Goal: Task Accomplishment & Management: Use online tool/utility

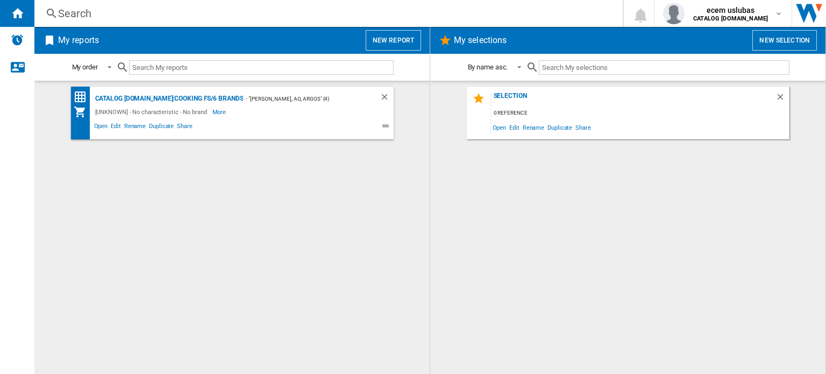
click at [166, 13] on div "Search" at bounding box center [326, 13] width 537 height 15
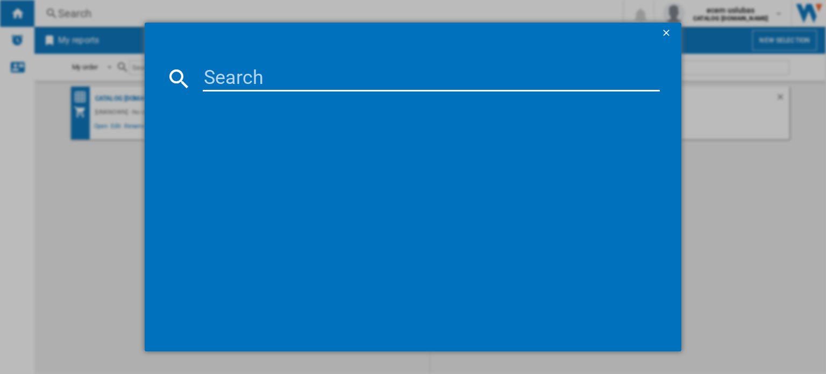
click at [291, 73] on input at bounding box center [431, 79] width 457 height 26
paste input "HDE3211BBUK"
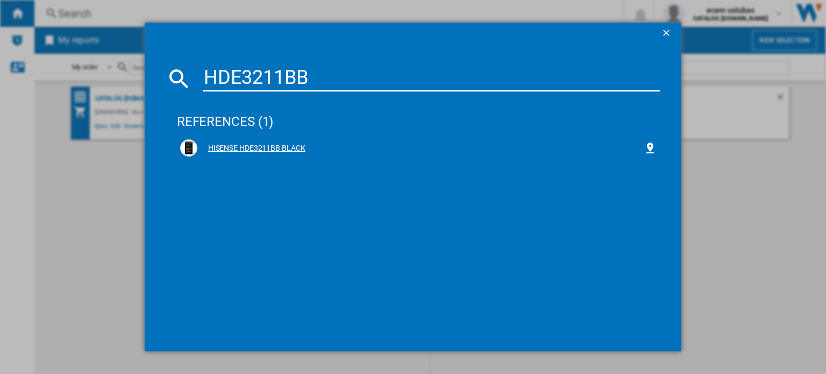
type input "HDE3211BB"
click at [281, 146] on div "HISENSE HDE3211BB BLACK" at bounding box center [420, 148] width 447 height 11
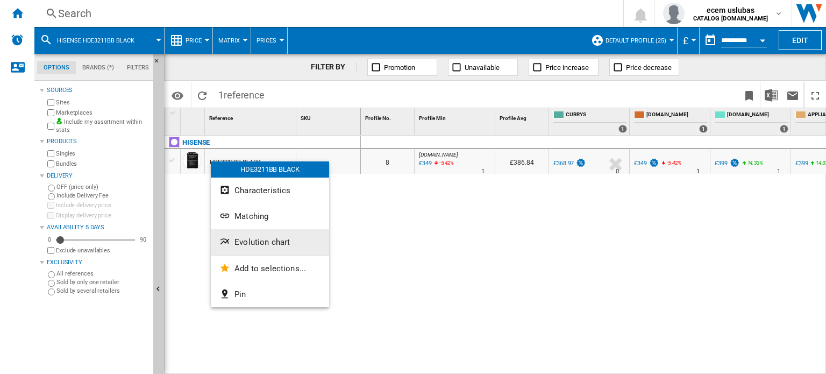
click at [273, 234] on button "Evolution chart" at bounding box center [270, 242] width 118 height 26
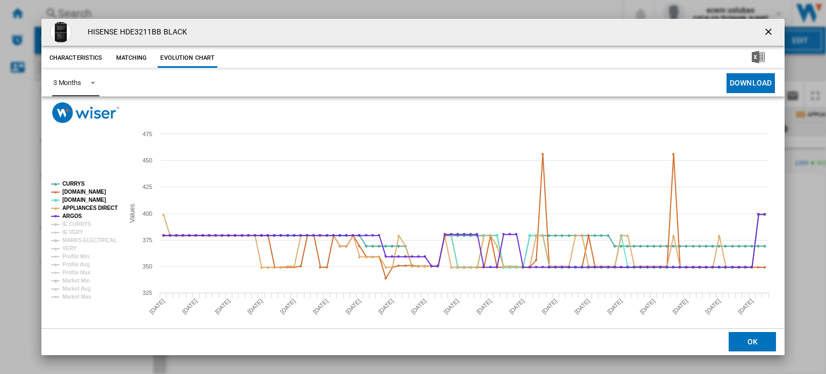
click at [93, 86] on span "Product popup" at bounding box center [89, 82] width 13 height 10
click at [88, 105] on md-option "6 Months" at bounding box center [80, 109] width 73 height 26
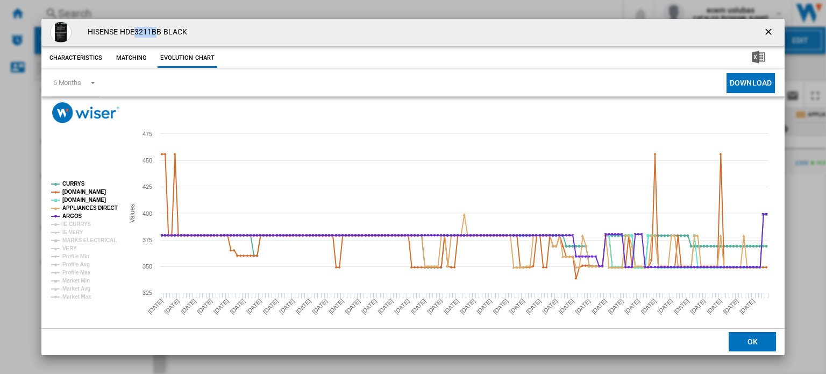
drag, startPoint x: 159, startPoint y: 31, endPoint x: 135, endPoint y: 27, distance: 24.0
click at [135, 27] on h4 "HISENSE HDE3211BB BLACK" at bounding box center [134, 32] width 105 height 11
drag, startPoint x: 161, startPoint y: 34, endPoint x: 121, endPoint y: 30, distance: 40.0
click at [121, 30] on h4 "HISENSE HDE3211BB BLACK" at bounding box center [134, 32] width 105 height 11
copy h4 "HDE3211BB"
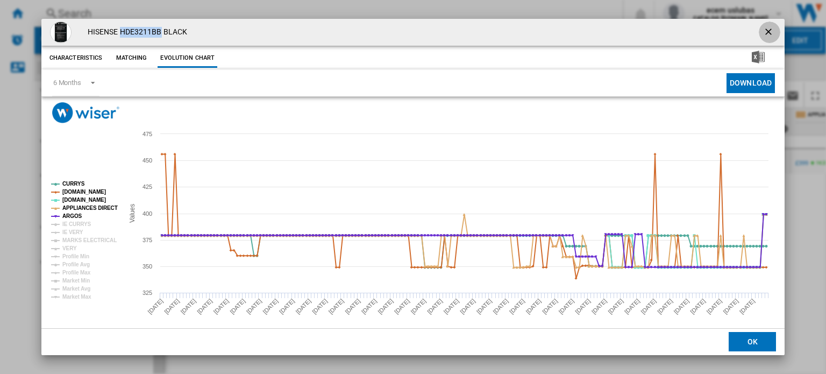
click at [766, 27] on ng-md-icon "getI18NText('BUTTONS.CLOSE_DIALOG')" at bounding box center [769, 32] width 13 height 13
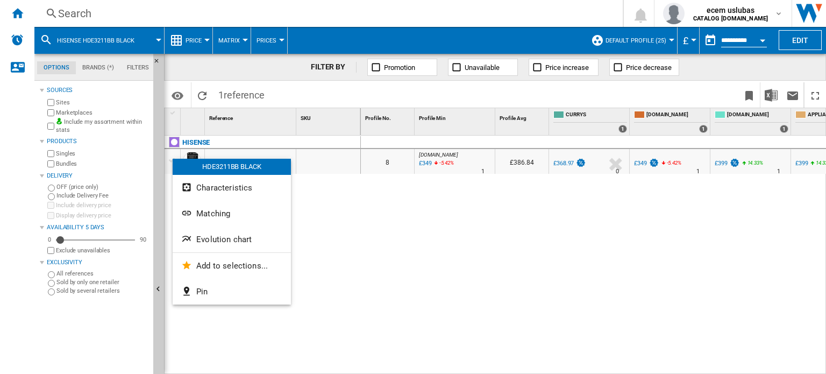
drag, startPoint x: 348, startPoint y: 206, endPoint x: 289, endPoint y: 190, distance: 60.2
click at [349, 205] on div at bounding box center [413, 187] width 826 height 374
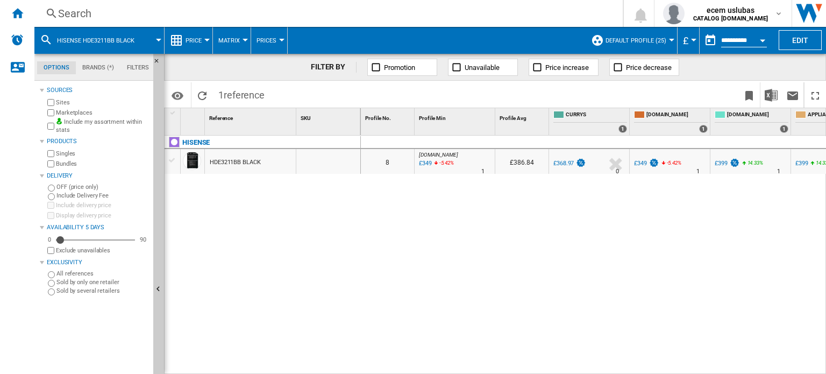
click at [171, 160] on div at bounding box center [172, 160] width 11 height 10
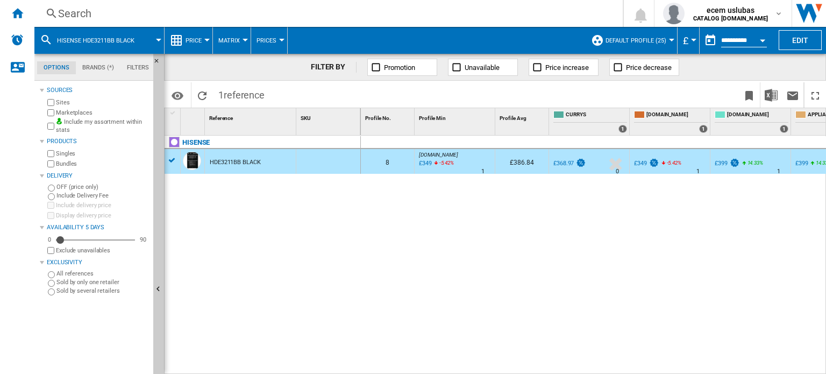
click at [138, 9] on div "Search" at bounding box center [326, 13] width 537 height 15
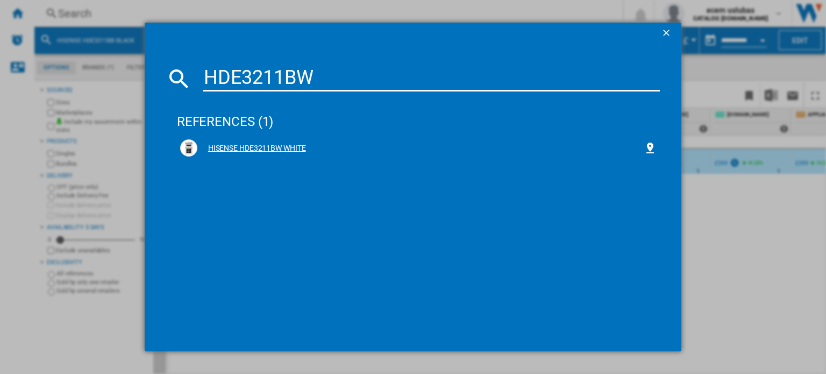
type input "HDE3211BW"
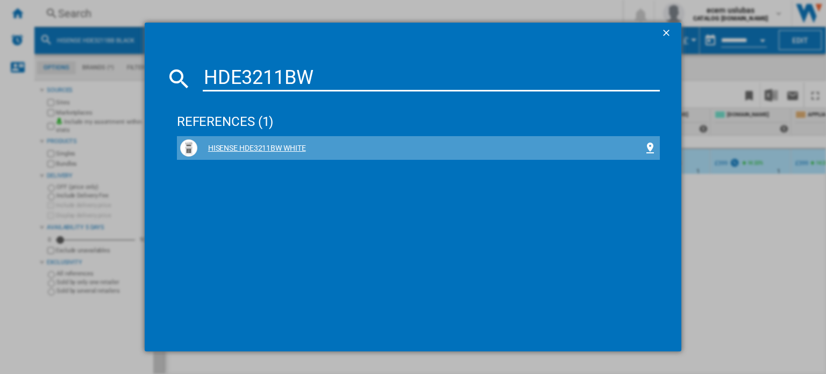
click at [259, 146] on div "HISENSE HDE3211BW WHITE" at bounding box center [420, 148] width 447 height 11
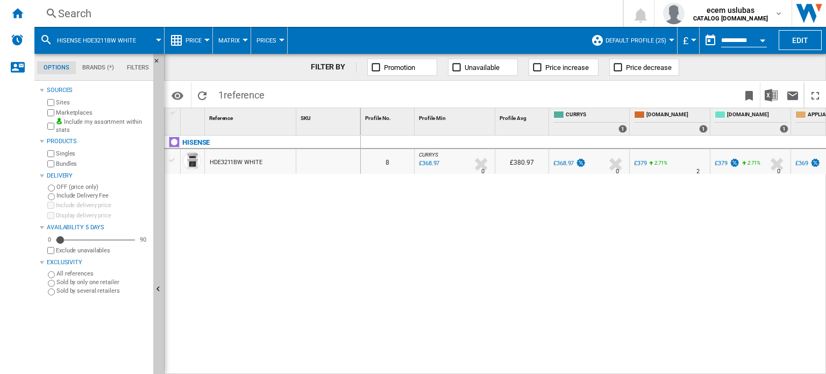
click at [176, 160] on div at bounding box center [172, 160] width 11 height 10
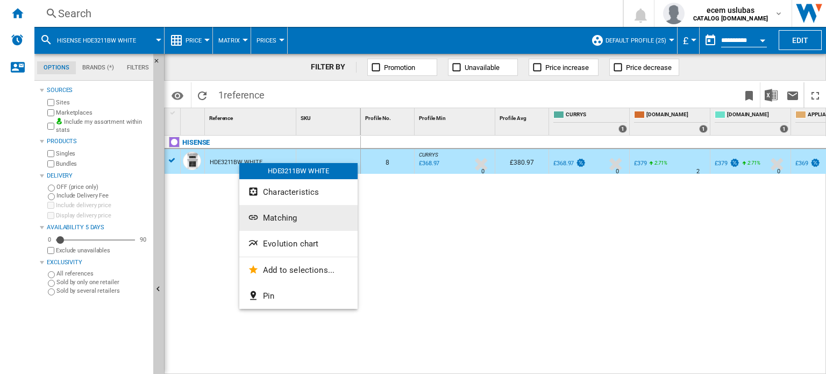
click at [282, 222] on span "Matching" at bounding box center [280, 218] width 34 height 10
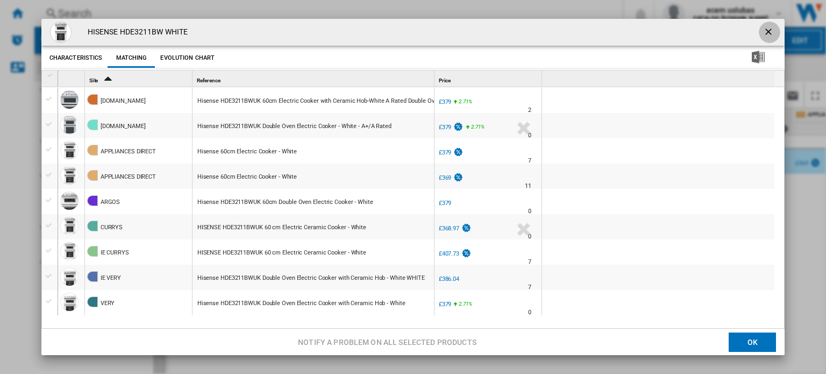
click at [763, 33] on ng-md-icon "getI18NText('BUTTONS.CLOSE_DIALOG')" at bounding box center [769, 32] width 13 height 13
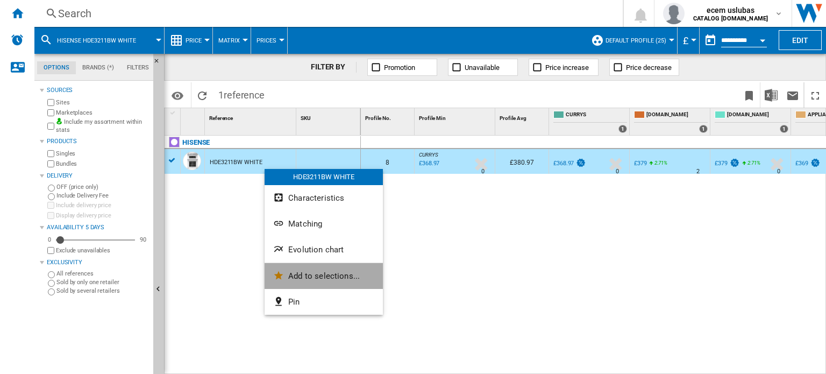
click at [357, 279] on span "Add to selections..." at bounding box center [324, 276] width 72 height 10
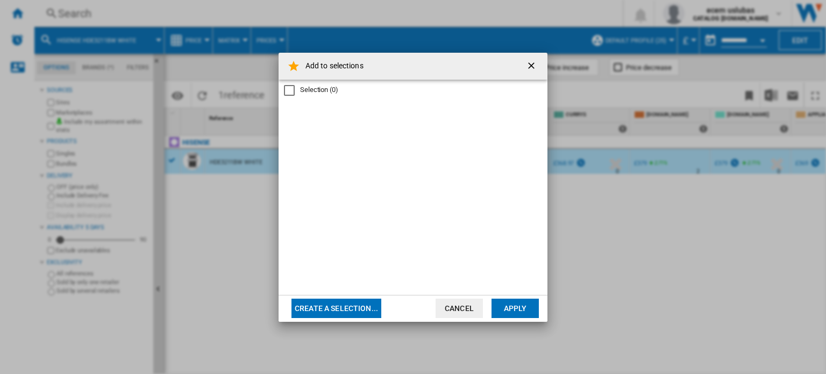
click at [293, 91] on div "Selection" at bounding box center [289, 90] width 11 height 11
click at [369, 305] on button "Create a selection..." at bounding box center [337, 308] width 90 height 19
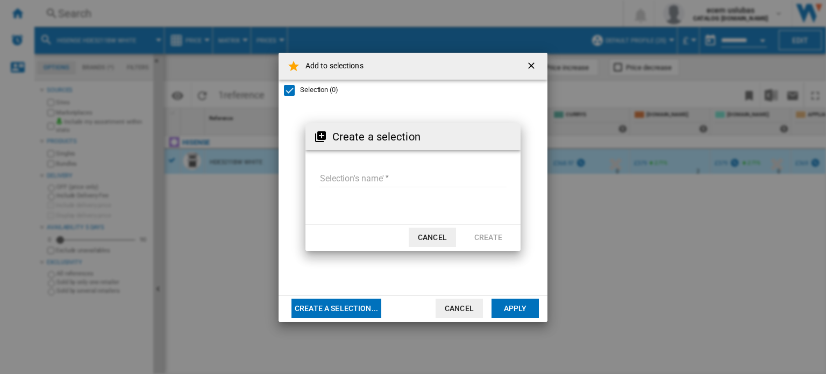
click at [373, 179] on input "Selection's name'" at bounding box center [413, 179] width 187 height 16
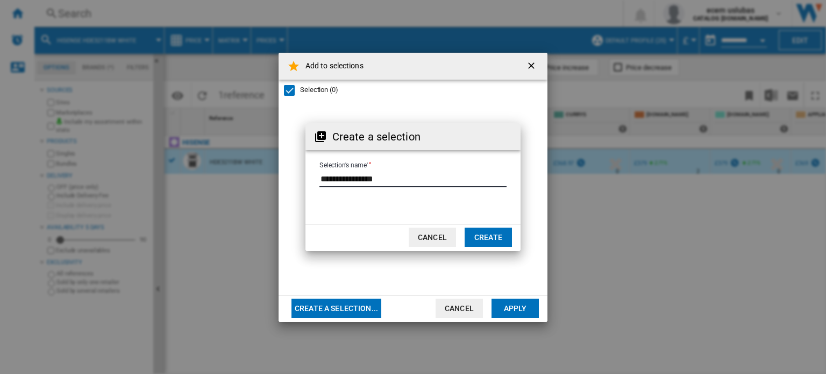
drag, startPoint x: 354, startPoint y: 172, endPoint x: 357, endPoint y: 177, distance: 6.6
click at [354, 174] on input "Selection's name'" at bounding box center [413, 179] width 187 height 16
type input "**********"
click at [486, 243] on button "Create" at bounding box center [488, 237] width 47 height 19
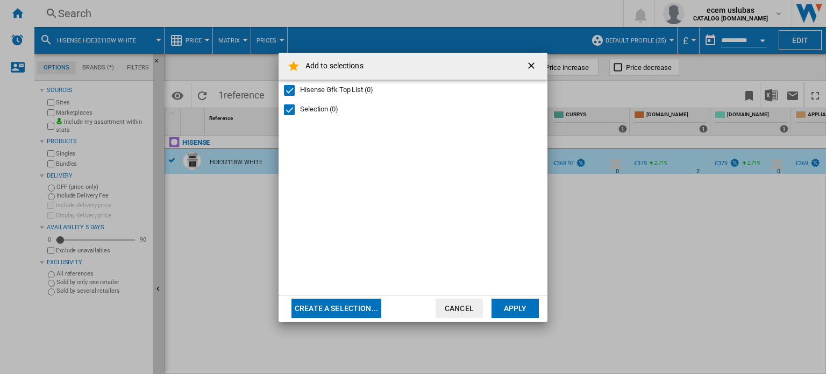
click at [513, 311] on button "Apply" at bounding box center [515, 308] width 47 height 19
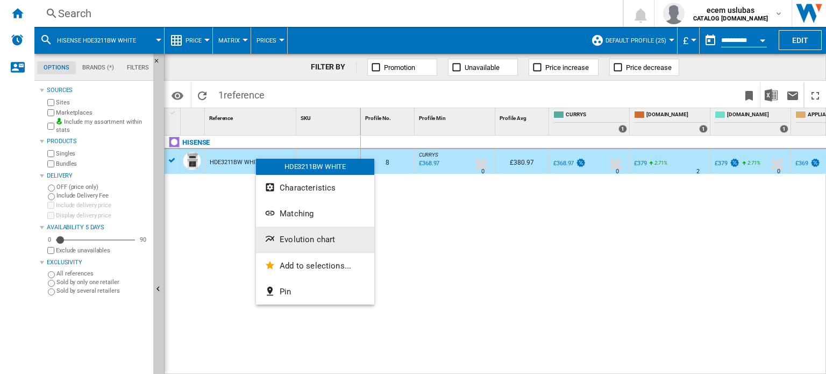
click at [302, 238] on span "Evolution chart" at bounding box center [307, 240] width 55 height 10
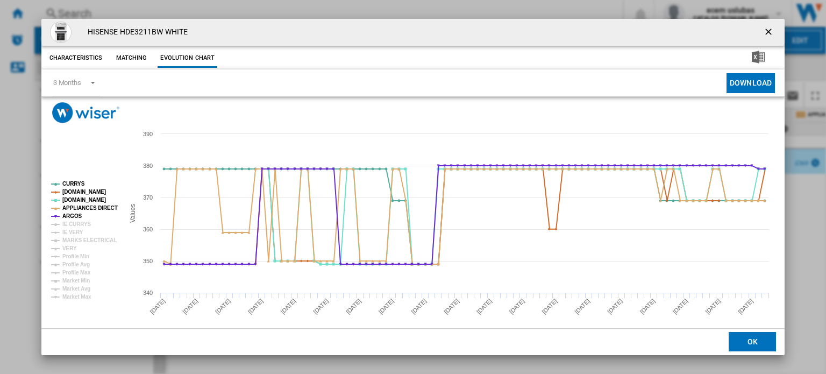
click at [769, 32] on ng-md-icon "getI18NText('BUTTONS.CLOSE_DIALOG')" at bounding box center [769, 32] width 13 height 13
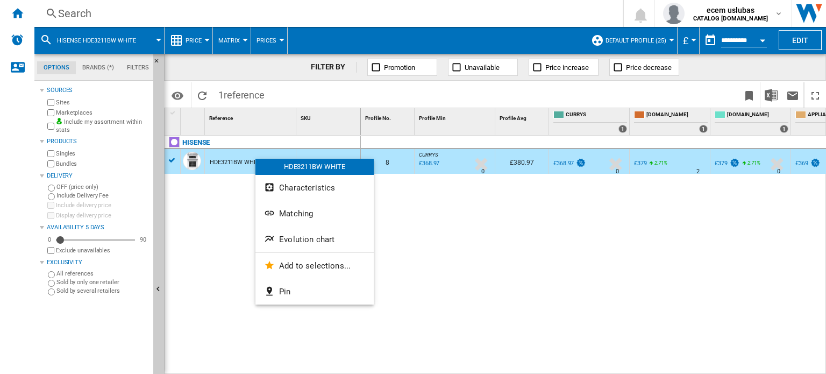
click at [344, 238] on button "Evolution chart" at bounding box center [315, 240] width 118 height 26
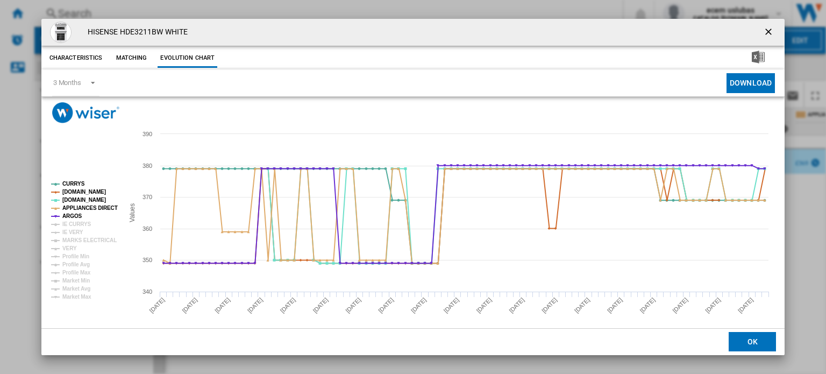
click at [766, 29] on ng-md-icon "getI18NText('BUTTONS.CLOSE_DIALOG')" at bounding box center [769, 32] width 13 height 13
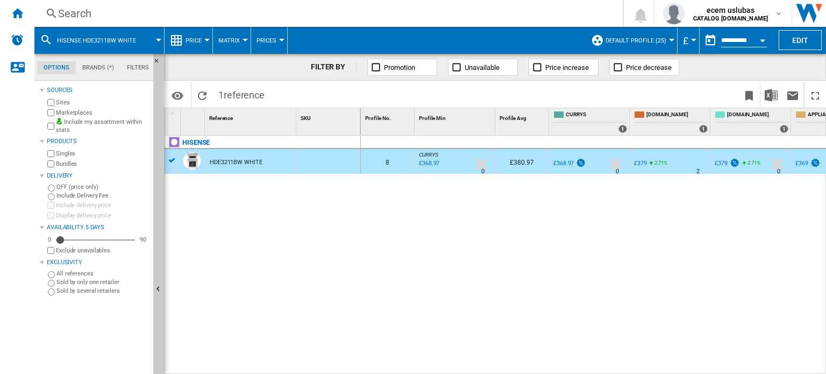
click at [172, 11] on div "Search" at bounding box center [326, 13] width 537 height 15
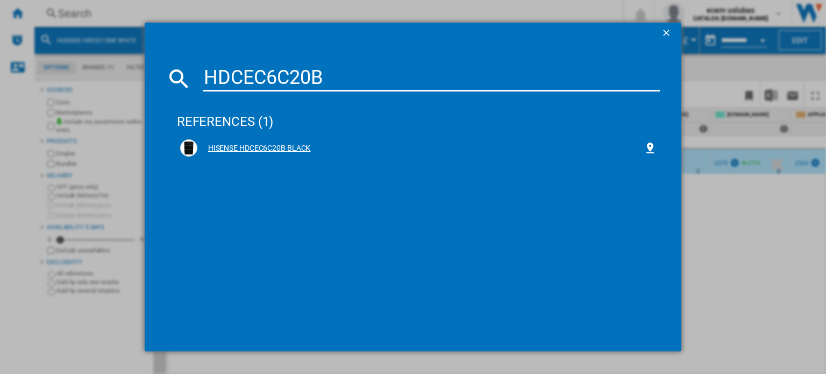
type input "HDCEC6C20B"
drag, startPoint x: 270, startPoint y: 157, endPoint x: 265, endPoint y: 154, distance: 5.5
click at [269, 157] on div "HISENSE HDCEC6C20B BLACK" at bounding box center [418, 147] width 477 height 17
click at [295, 140] on div "HISENSE HDCEC6C20B BLACK" at bounding box center [418, 147] width 477 height 17
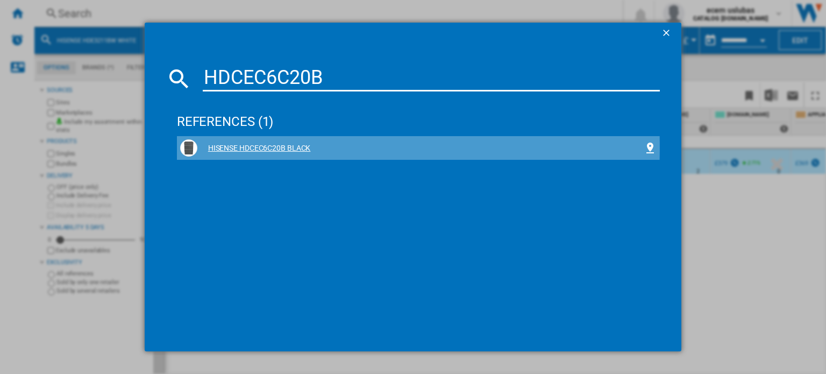
click at [303, 147] on div "HISENSE HDCEC6C20B BLACK" at bounding box center [420, 148] width 447 height 11
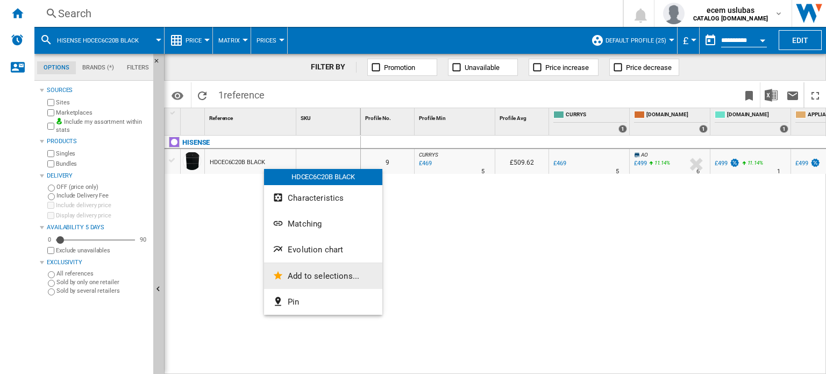
click at [336, 281] on button "Add to selections..." at bounding box center [323, 276] width 118 height 26
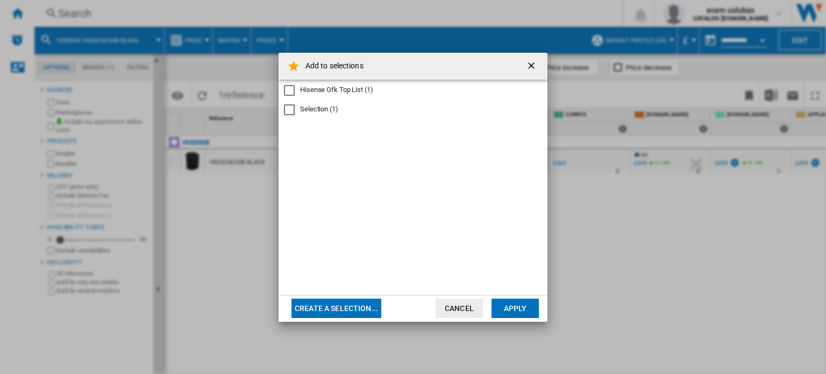
click at [291, 89] on div "Hisense Gfk Top List" at bounding box center [289, 90] width 11 height 11
click at [513, 306] on button "Apply" at bounding box center [515, 308] width 47 height 19
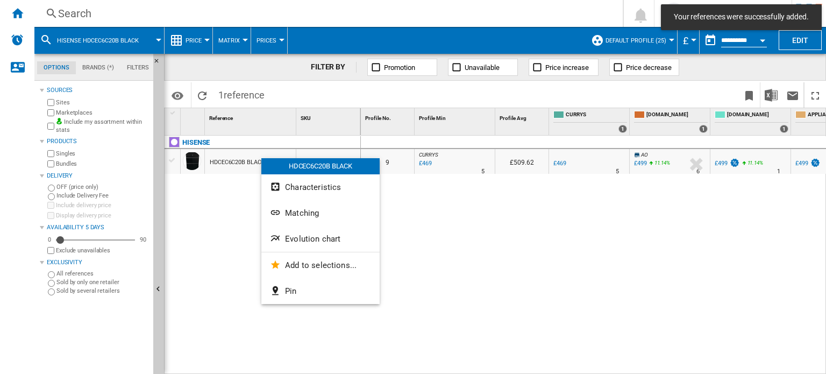
click at [321, 239] on span "Evolution chart" at bounding box center [312, 239] width 55 height 10
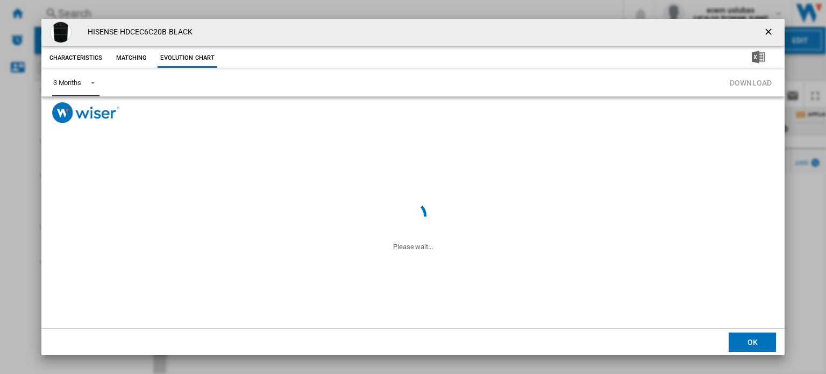
click at [81, 88] on span "3 Months" at bounding box center [67, 83] width 28 height 10
click at [89, 102] on md-option "6 Months" at bounding box center [80, 109] width 73 height 26
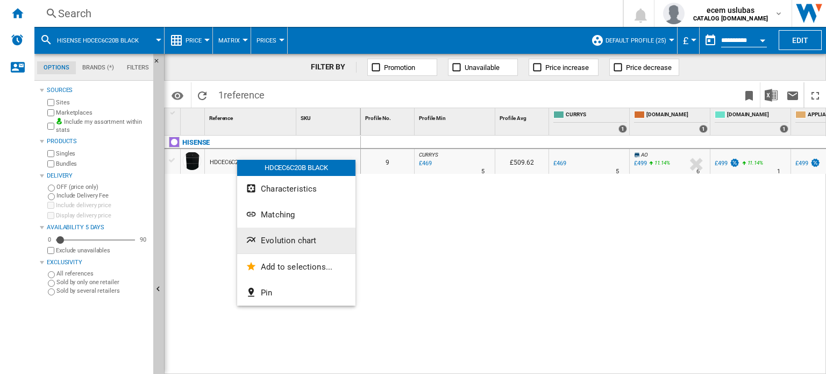
click at [304, 230] on button "Evolution chart" at bounding box center [296, 241] width 118 height 26
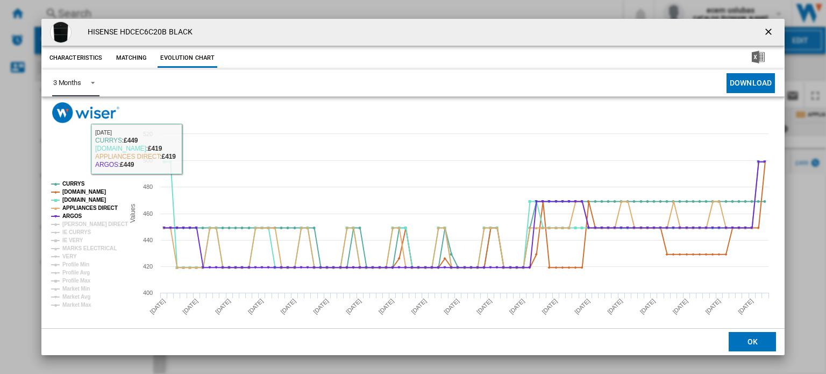
click at [90, 76] on md-select-value "3 Months" at bounding box center [75, 83] width 47 height 26
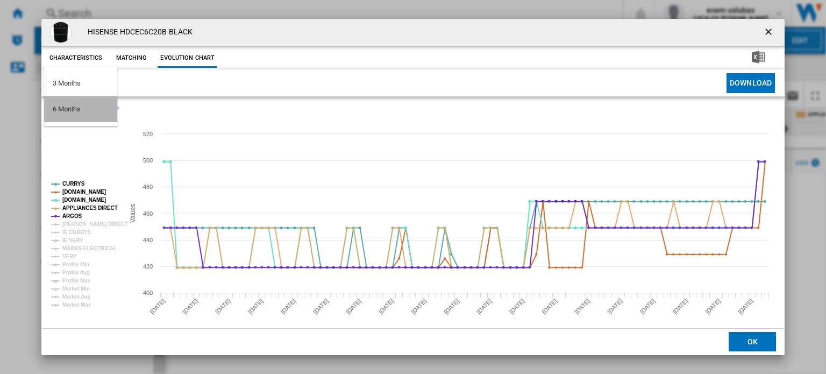
click at [84, 105] on md-option "6 Months" at bounding box center [80, 109] width 73 height 26
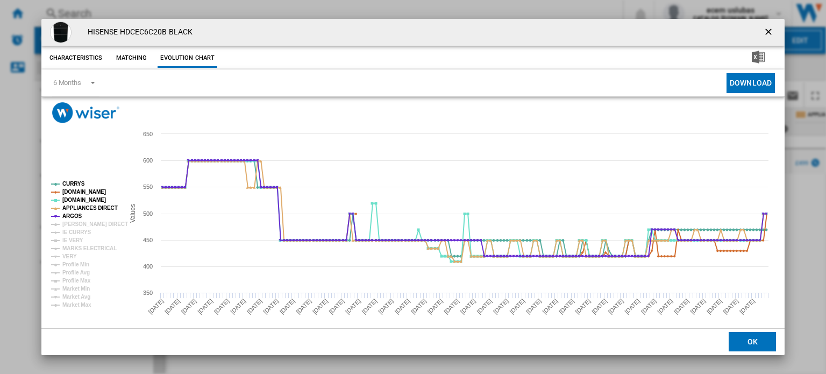
click at [759, 30] on button "Product popup" at bounding box center [770, 33] width 22 height 22
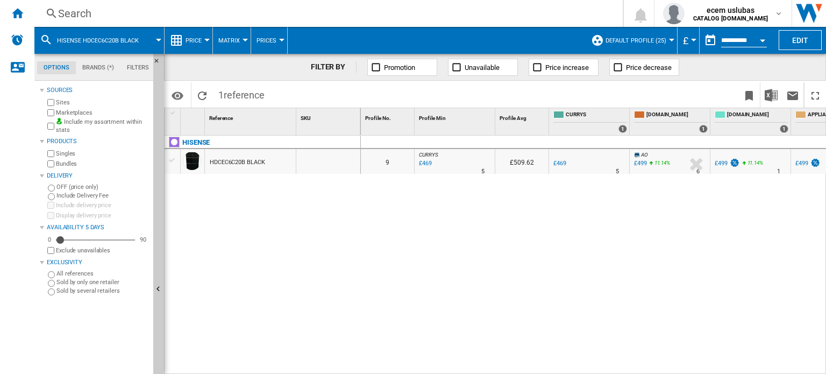
click at [103, 3] on div "Search Search 0 ecem uslubas CATALOG [DOMAIN_NAME] CATALOG [DOMAIN_NAME] My set…" at bounding box center [430, 13] width 792 height 27
click at [103, 12] on div "Search" at bounding box center [326, 13] width 537 height 15
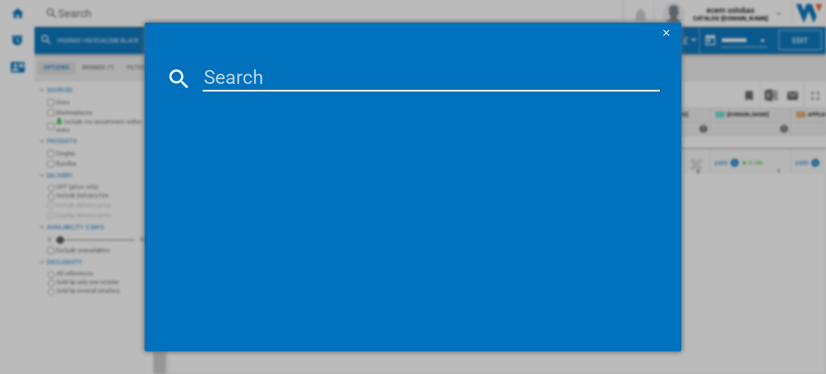
drag, startPoint x: 371, startPoint y: 99, endPoint x: 371, endPoint y: 82, distance: 17.2
click at [371, 85] on md-dialog-content at bounding box center [413, 198] width 537 height 308
click at [371, 80] on input at bounding box center [431, 79] width 457 height 26
paste input "HDE3211BXUK"
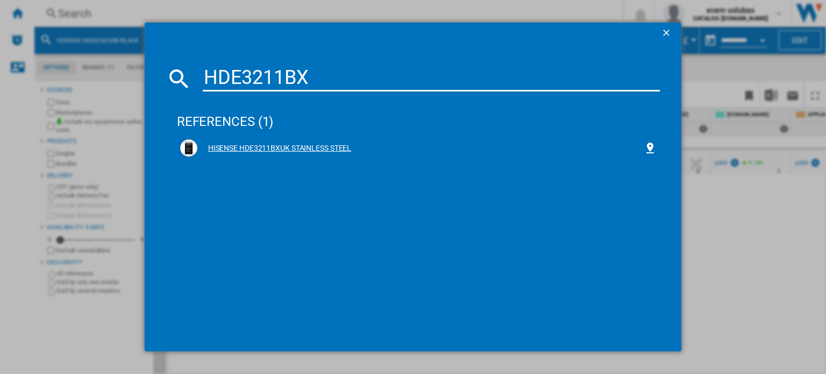
type input "HDE3211BX"
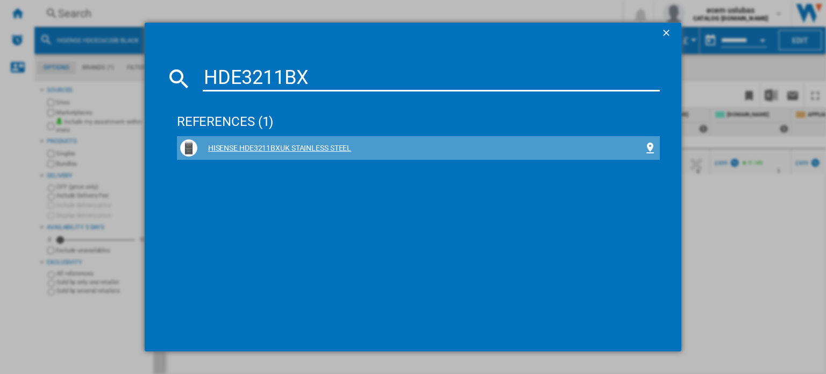
click at [316, 145] on div "HISENSE HDE3211BXUK STAINLESS STEEL" at bounding box center [420, 148] width 447 height 11
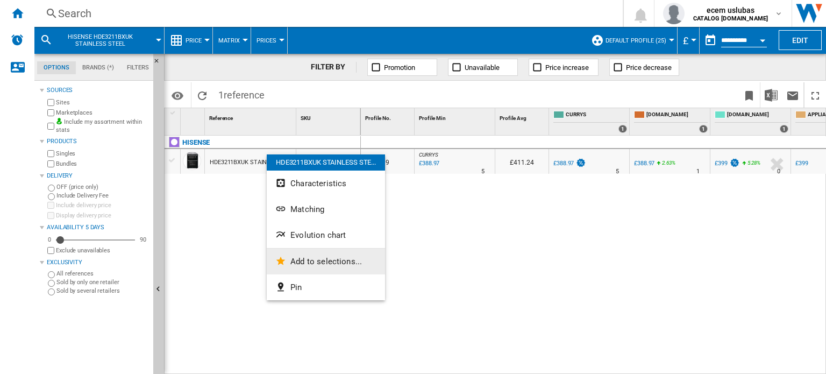
click at [325, 256] on button "Add to selections..." at bounding box center [326, 262] width 118 height 26
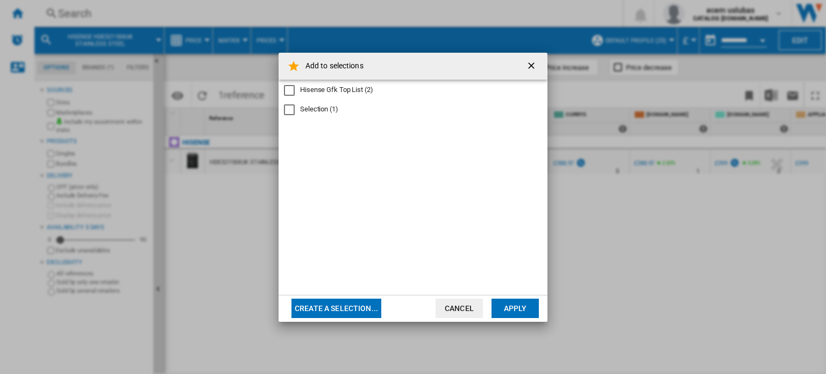
click at [289, 87] on div "Hisense Gfk Top List" at bounding box center [289, 90] width 11 height 11
click at [522, 314] on button "Apply" at bounding box center [515, 308] width 47 height 19
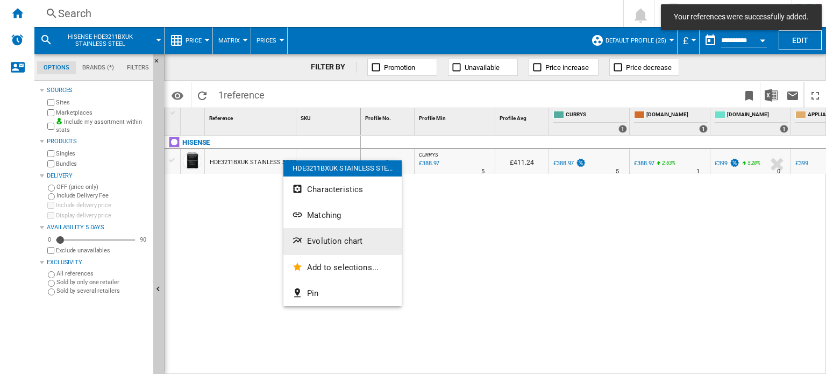
click at [336, 245] on span "Evolution chart" at bounding box center [334, 241] width 55 height 10
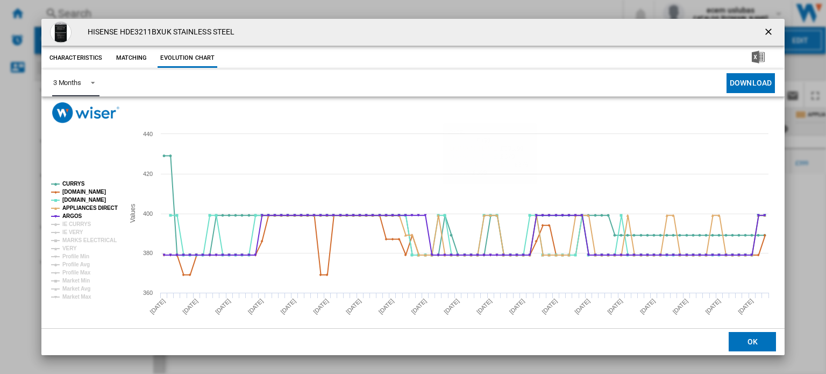
click at [60, 89] on md-select-value "3 Months" at bounding box center [75, 83] width 47 height 26
click at [94, 108] on md-option "6 Months" at bounding box center [80, 109] width 73 height 26
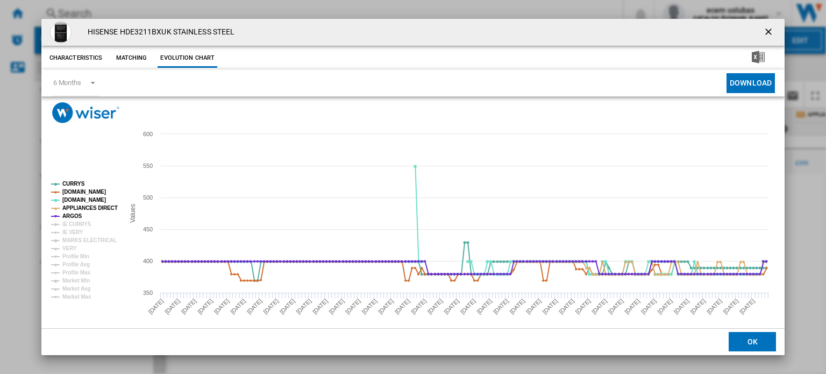
click at [766, 34] on ng-md-icon "getI18NText('BUTTONS.CLOSE_DIALOG')" at bounding box center [769, 32] width 13 height 13
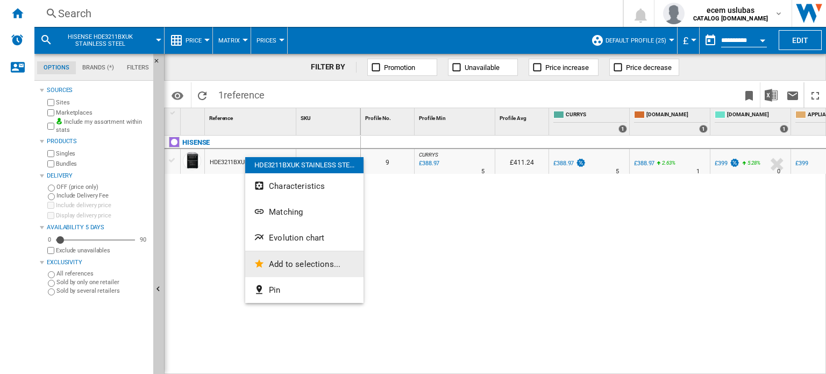
click at [286, 265] on span "Add to selections..." at bounding box center [305, 264] width 72 height 10
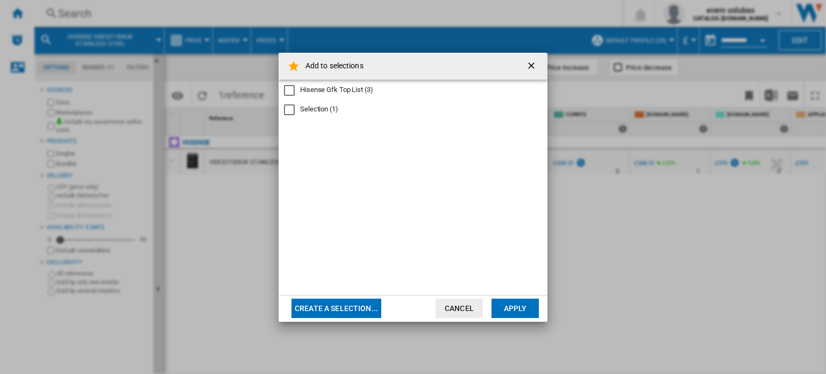
click at [292, 88] on div "Hisense Gfk Top List" at bounding box center [289, 90] width 11 height 11
click at [512, 307] on button "Apply" at bounding box center [515, 308] width 47 height 19
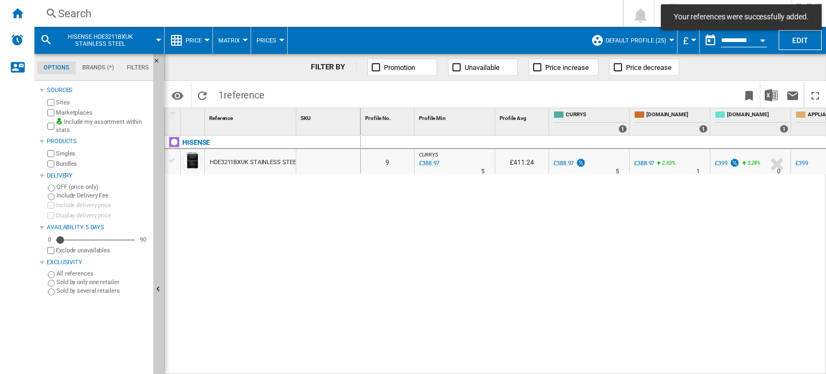
drag, startPoint x: 176, startPoint y: 8, endPoint x: 153, endPoint y: 9, distance: 23.2
click at [153, 9] on div "Search" at bounding box center [326, 13] width 537 height 15
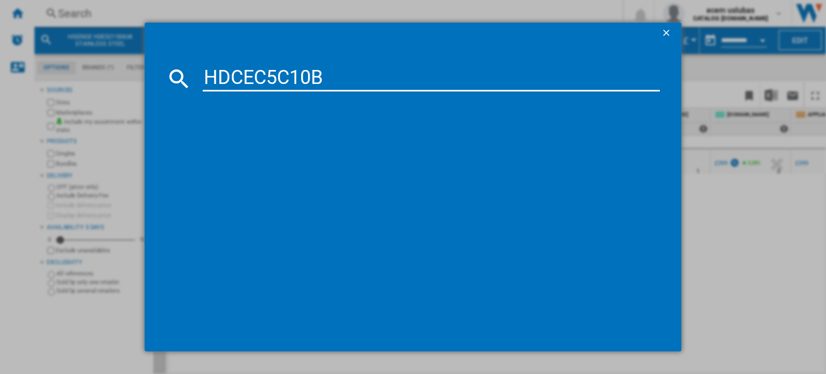
type input "HDCEC5C10B"
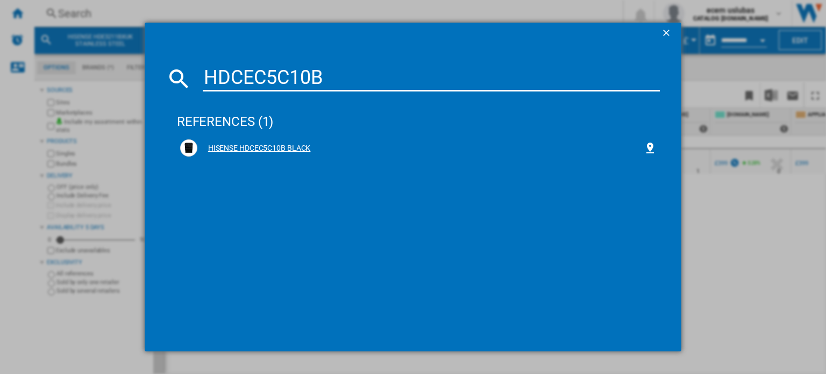
click at [291, 143] on div "HISENSE HDCEC5C10B BLACK" at bounding box center [420, 148] width 447 height 11
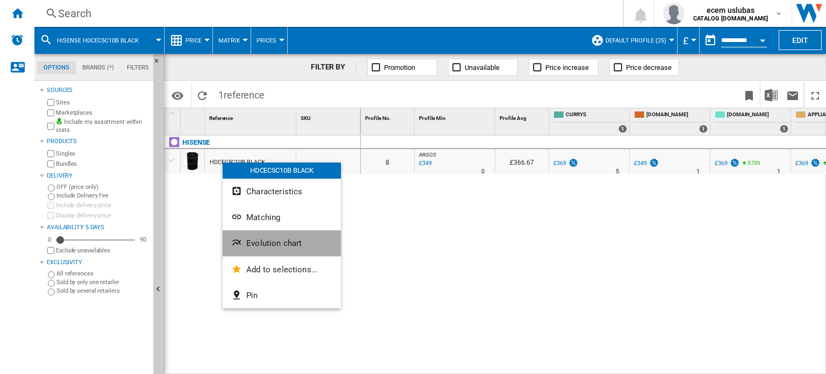
click at [269, 235] on button "Evolution chart" at bounding box center [282, 243] width 118 height 26
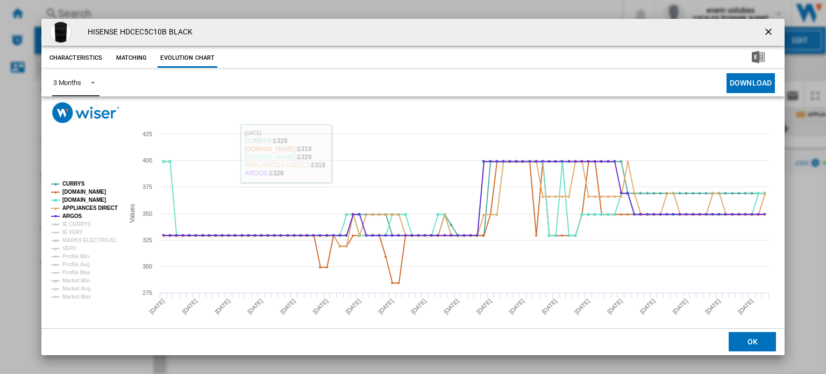
click at [79, 84] on div "3 Months" at bounding box center [67, 83] width 28 height 8
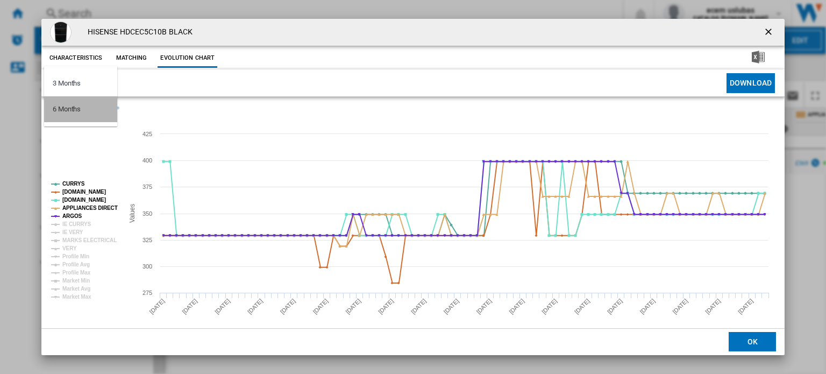
click at [95, 111] on md-option "6 Months" at bounding box center [80, 109] width 73 height 26
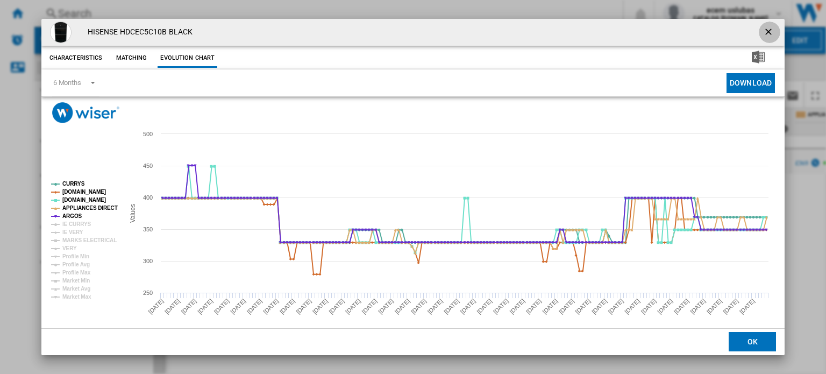
click at [763, 29] on ng-md-icon "getI18NText('BUTTONS.CLOSE_DIALOG')" at bounding box center [769, 32] width 13 height 13
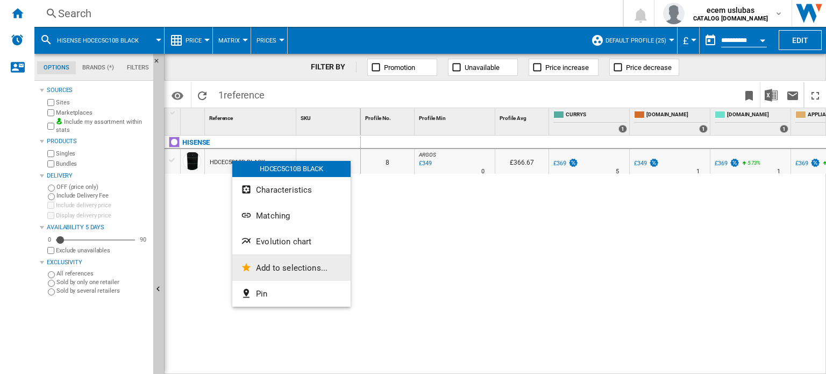
click at [297, 271] on span "Add to selections..." at bounding box center [292, 268] width 72 height 10
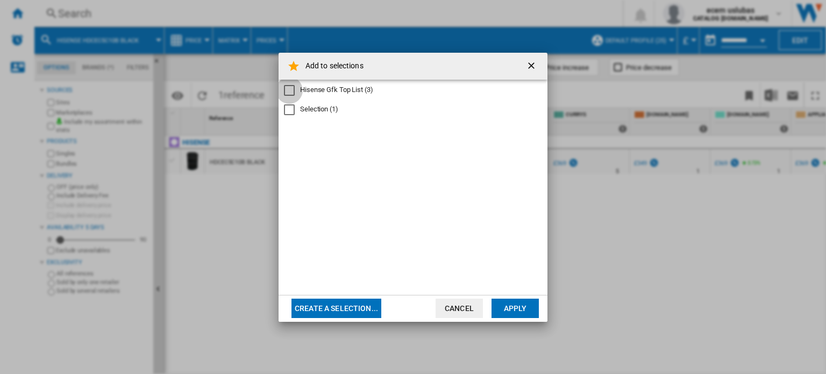
click at [291, 86] on div "Hisense Gfk Top List" at bounding box center [289, 90] width 11 height 11
click at [508, 308] on button "Apply" at bounding box center [515, 308] width 47 height 19
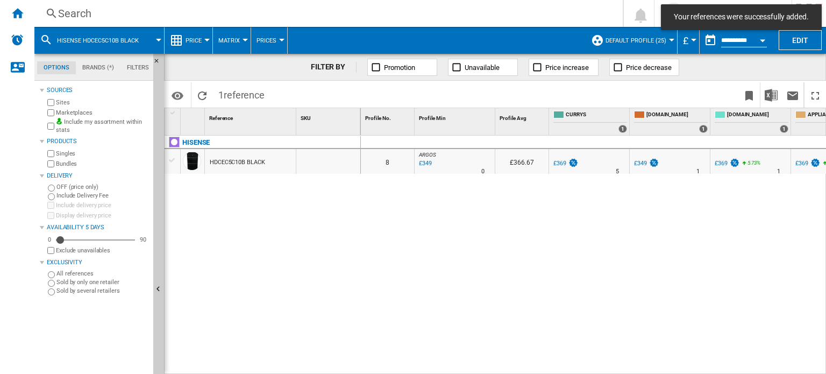
click at [75, 6] on div "Search" at bounding box center [326, 13] width 537 height 15
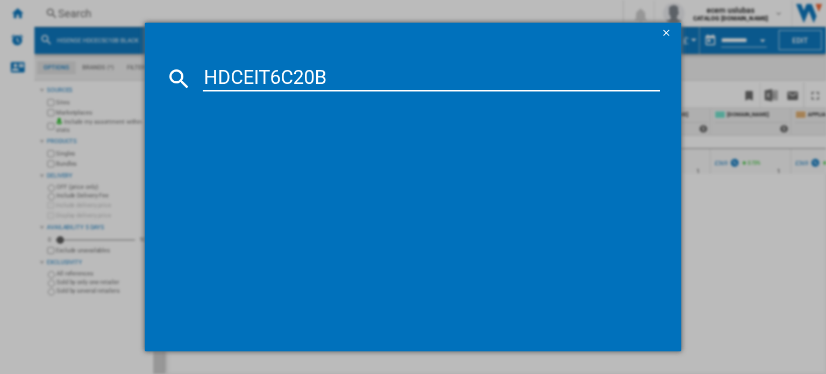
type input "HDCEIT6C20B"
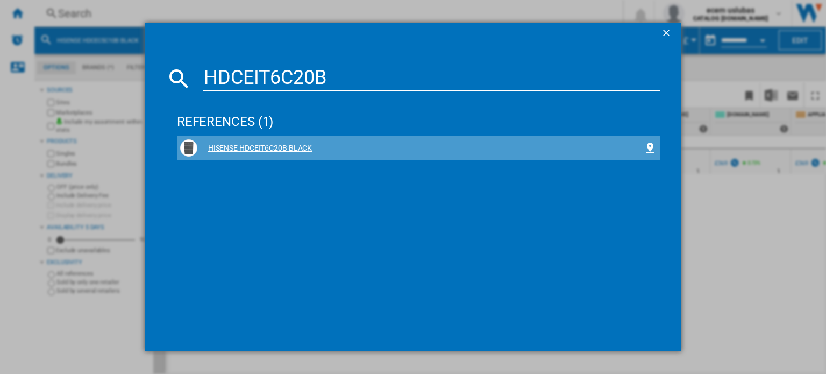
click at [233, 145] on div "HISENSE HDCEIT6C20B BLACK" at bounding box center [420, 148] width 447 height 11
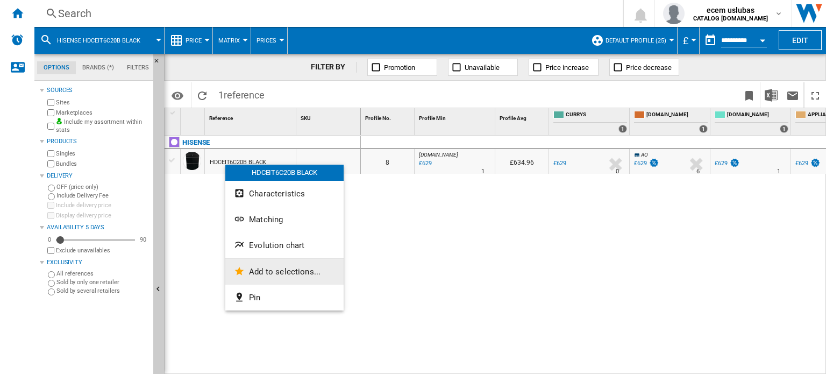
click at [274, 267] on span "Add to selections..." at bounding box center [285, 272] width 72 height 10
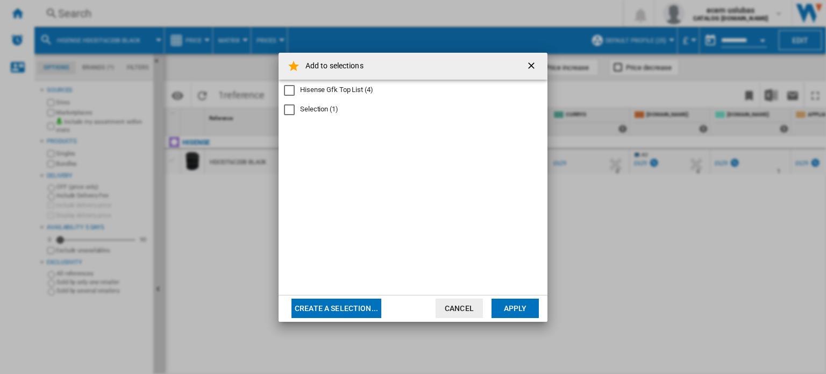
click at [294, 88] on div "Hisense Gfk Top List" at bounding box center [289, 90] width 11 height 11
click at [520, 306] on button "Apply" at bounding box center [515, 308] width 47 height 19
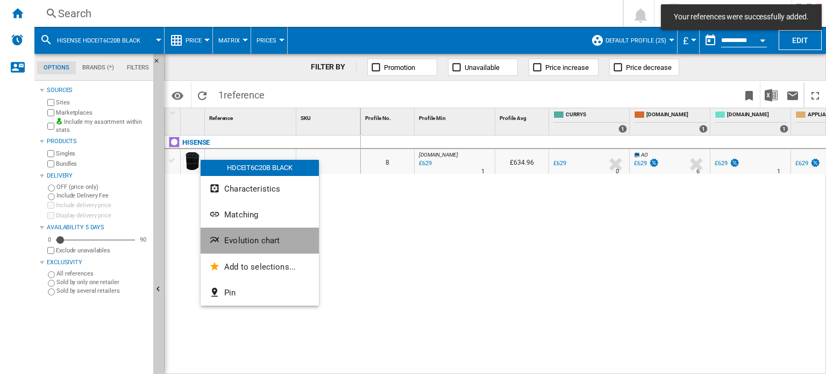
click at [274, 233] on button "Evolution chart" at bounding box center [260, 241] width 118 height 26
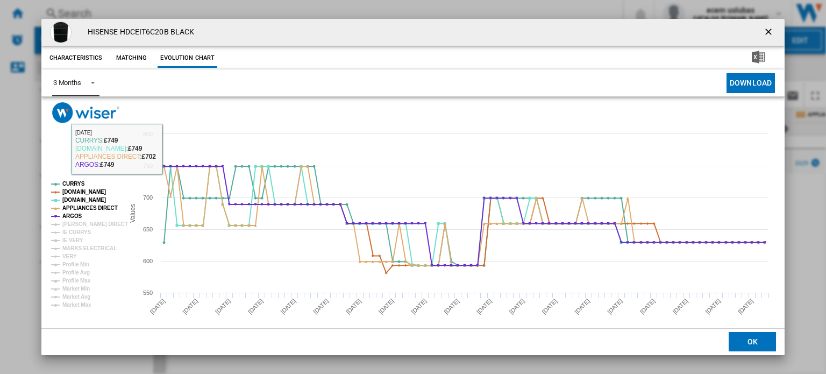
click at [83, 81] on md-select-value "3 Months" at bounding box center [75, 83] width 47 height 26
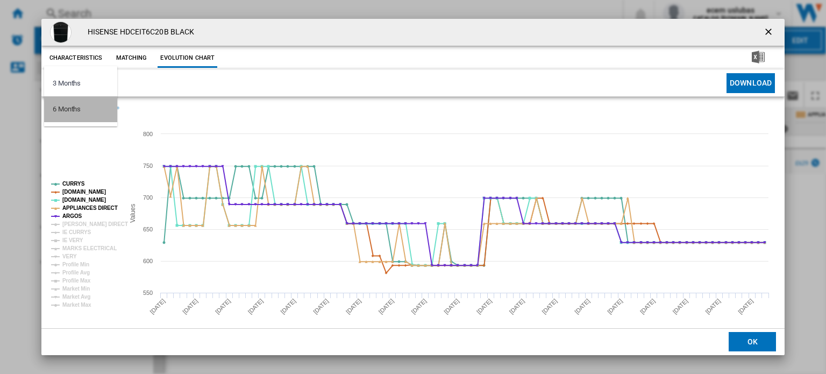
click at [95, 106] on md-option "6 Months" at bounding box center [80, 109] width 73 height 26
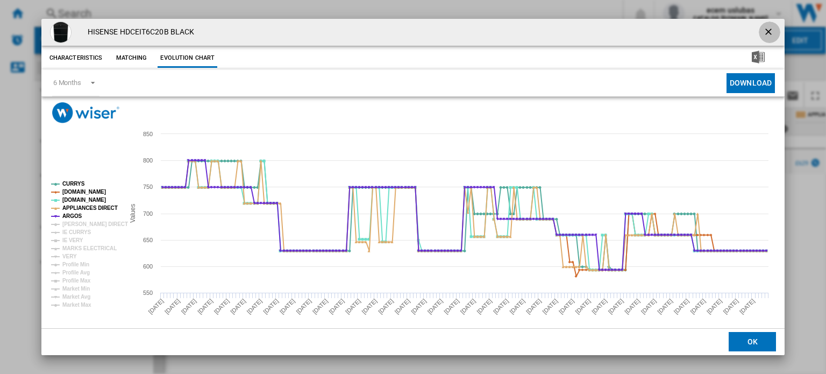
click at [763, 27] on ng-md-icon "getI18NText('BUTTONS.CLOSE_DIALOG')" at bounding box center [769, 32] width 13 height 13
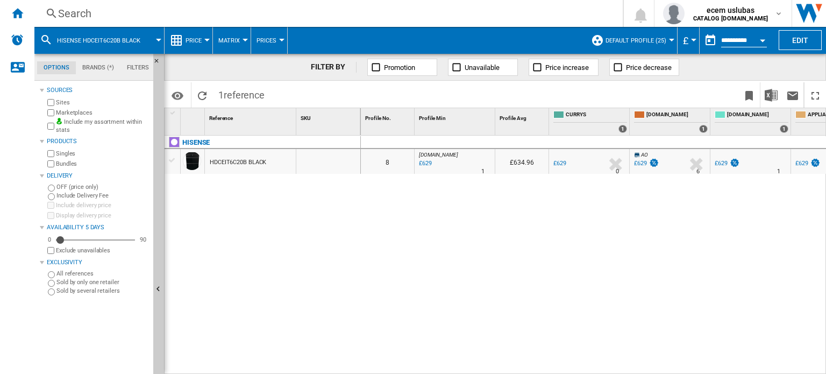
click at [90, 10] on div "Search" at bounding box center [326, 13] width 537 height 15
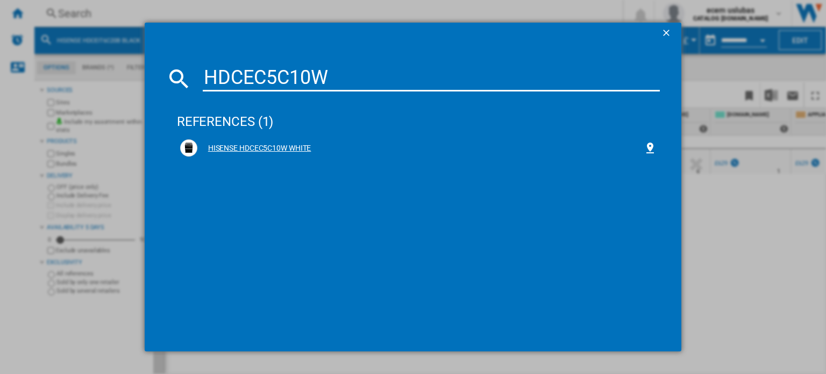
type input "HDCEC5C10W"
click at [245, 152] on div "HISENSE HDCEC5C10W WHITE" at bounding box center [420, 148] width 447 height 11
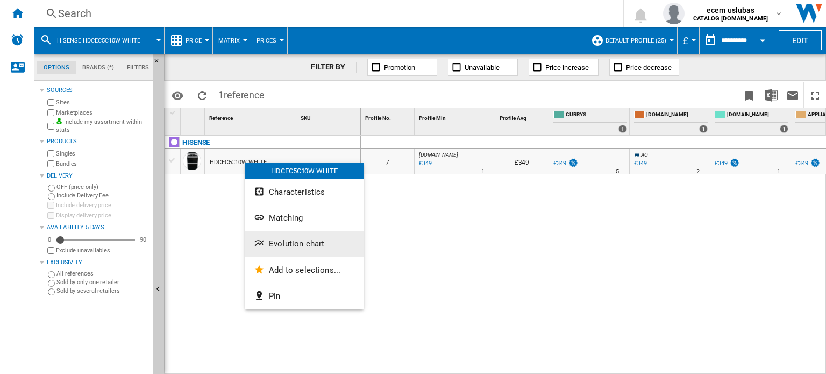
click at [320, 250] on button "Evolution chart" at bounding box center [304, 244] width 118 height 26
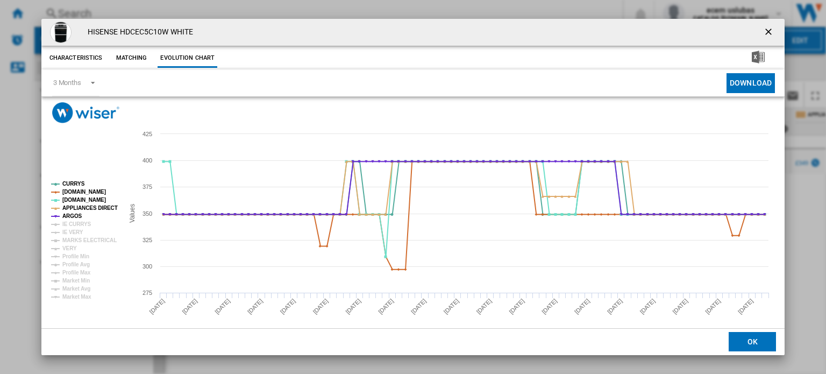
click at [763, 25] on button "Product popup" at bounding box center [770, 33] width 22 height 22
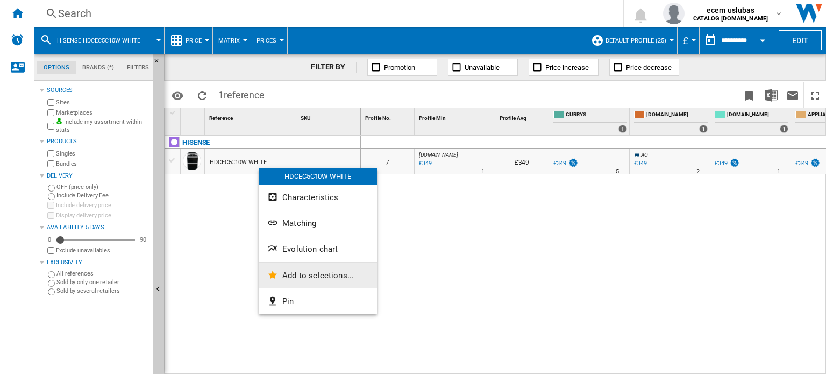
click at [325, 278] on span "Add to selections..." at bounding box center [318, 276] width 72 height 10
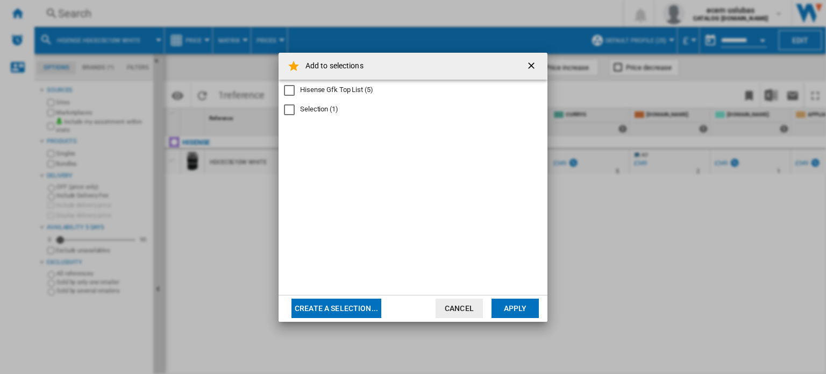
click at [292, 86] on div "Hisense Gfk Top List" at bounding box center [289, 90] width 11 height 11
click at [525, 305] on button "Apply" at bounding box center [515, 308] width 47 height 19
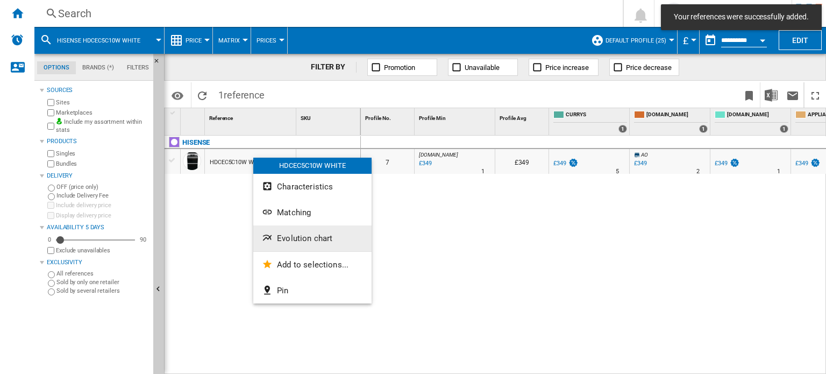
click at [318, 235] on span "Evolution chart" at bounding box center [304, 239] width 55 height 10
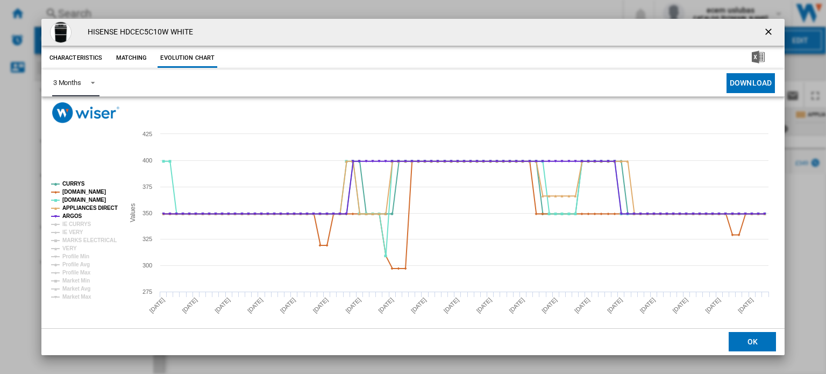
drag, startPoint x: 84, startPoint y: 74, endPoint x: 91, endPoint y: 78, distance: 7.5
click at [86, 75] on md-select-value "3 Months" at bounding box center [75, 83] width 47 height 26
drag, startPoint x: 107, startPoint y: 103, endPoint x: 114, endPoint y: 104, distance: 7.0
click at [107, 104] on md-option "6 Months" at bounding box center [80, 109] width 73 height 26
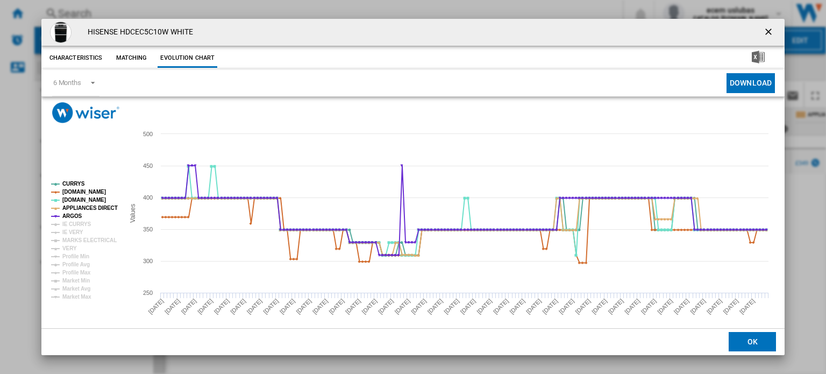
click at [769, 33] on ng-md-icon "getI18NText('BUTTONS.CLOSE_DIALOG')" at bounding box center [769, 32] width 13 height 13
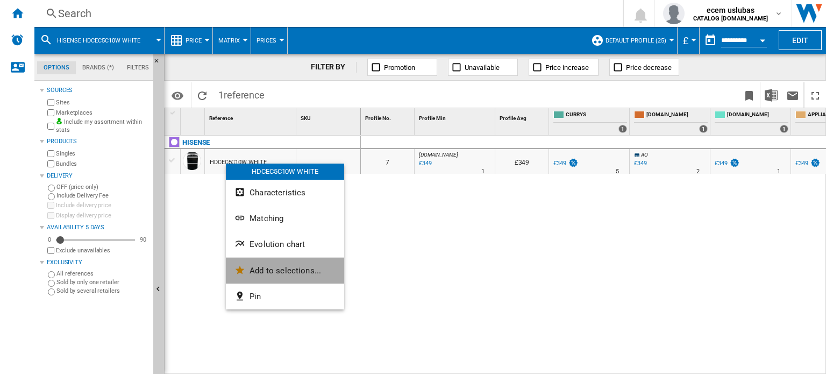
click at [286, 268] on span "Add to selections..." at bounding box center [286, 271] width 72 height 10
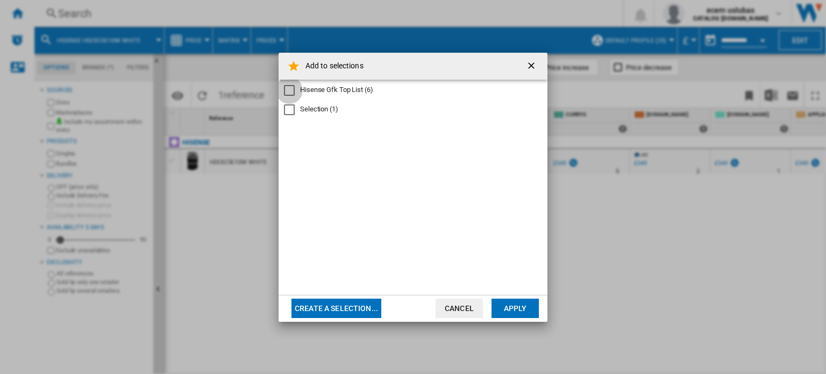
click at [291, 87] on div "Hisense Gfk Top List" at bounding box center [289, 90] width 11 height 11
click at [508, 308] on button "Apply" at bounding box center [515, 308] width 47 height 19
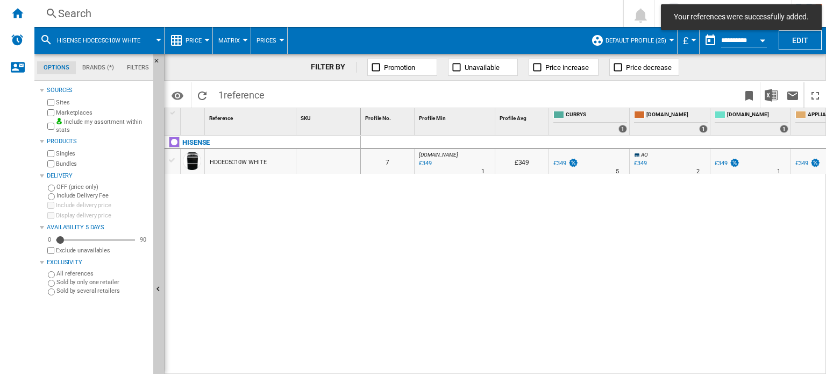
click at [169, 15] on div "Search" at bounding box center [326, 13] width 537 height 15
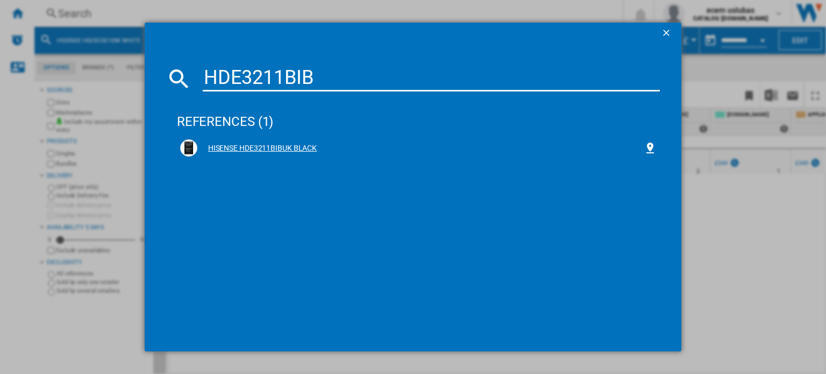
type input "HDE3211BIB"
drag, startPoint x: 284, startPoint y: 145, endPoint x: 286, endPoint y: 103, distance: 42.0
click at [286, 142] on div "HISENSE HDE3211BIBUK BLACK" at bounding box center [418, 147] width 477 height 17
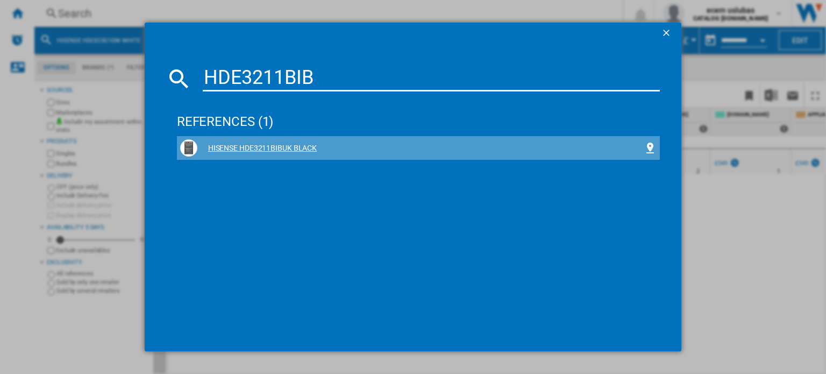
click at [292, 143] on div "HISENSE HDE3211BIBUK BLACK" at bounding box center [420, 148] width 447 height 11
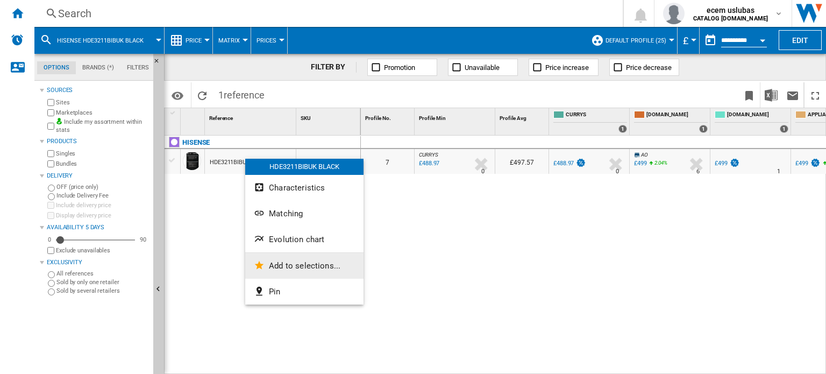
click at [308, 263] on span "Add to selections..." at bounding box center [305, 266] width 72 height 10
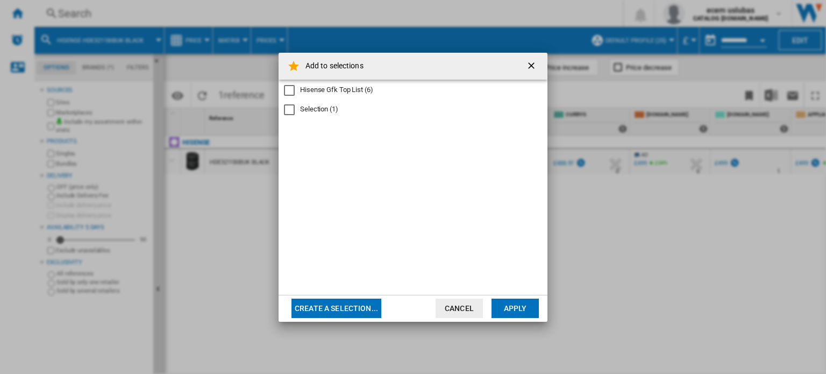
click at [289, 94] on div "Hisense Gfk Top List" at bounding box center [289, 90] width 11 height 11
click at [512, 309] on button "Apply" at bounding box center [515, 308] width 47 height 19
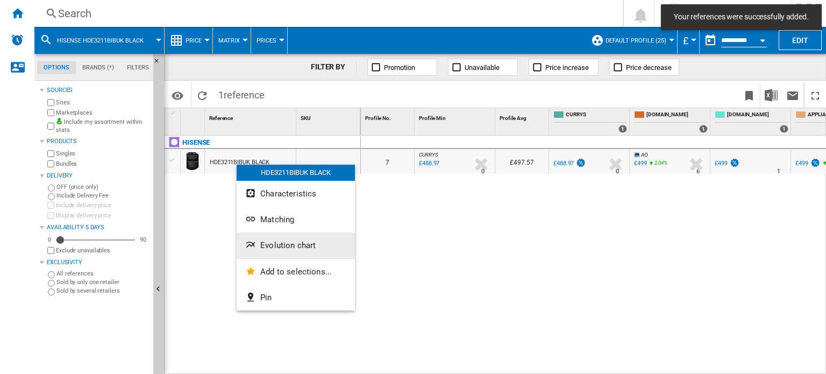
click at [308, 251] on button "Evolution chart" at bounding box center [296, 245] width 118 height 26
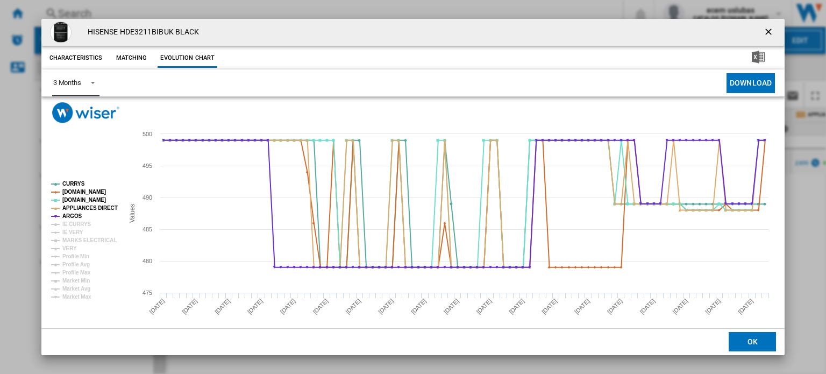
click at [68, 83] on div "3 Months" at bounding box center [67, 83] width 28 height 8
click at [101, 114] on md-option "6 Months" at bounding box center [80, 109] width 73 height 26
